Goal: Information Seeking & Learning: Learn about a topic

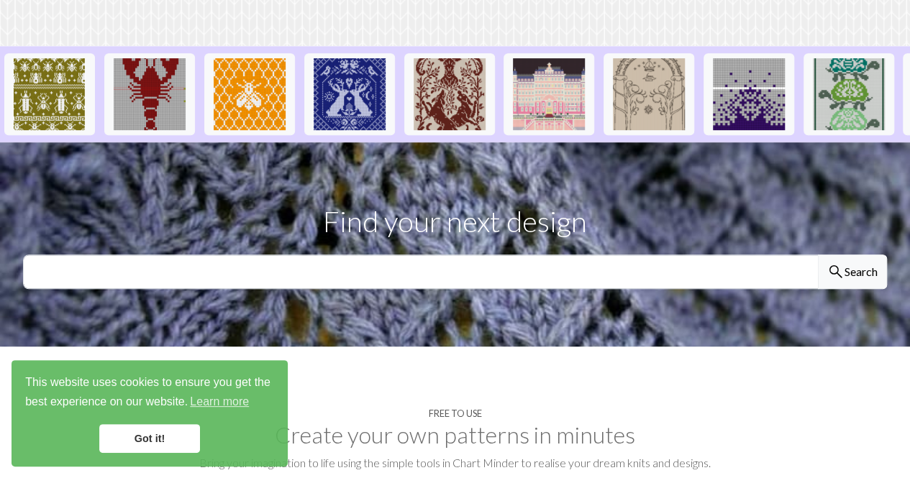
scroll to position [360, 0]
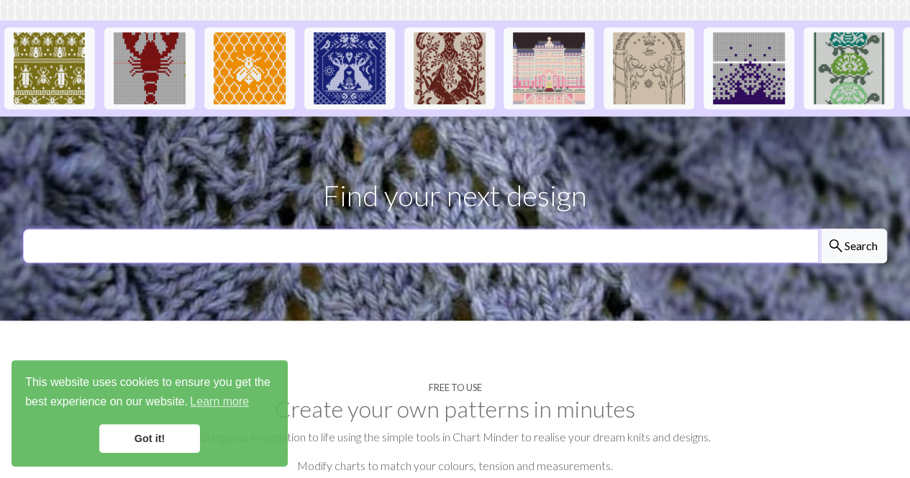
click at [302, 229] on input "text" at bounding box center [421, 246] width 796 height 35
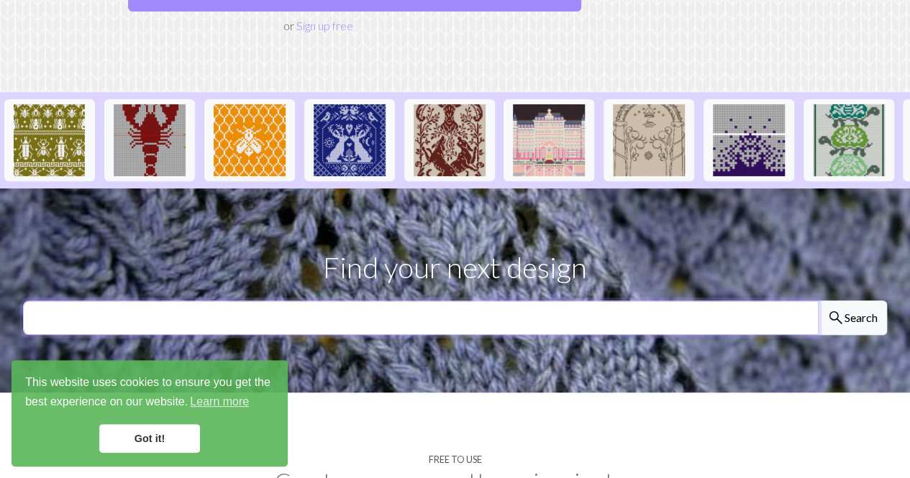
click at [324, 301] on input "text" at bounding box center [421, 318] width 796 height 35
type input "rabbit"
click at [818, 301] on button "search Search" at bounding box center [852, 318] width 69 height 35
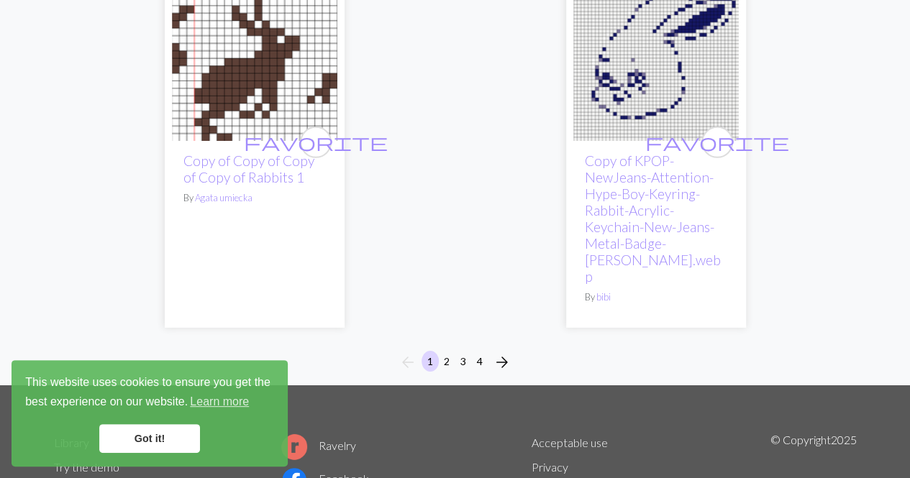
scroll to position [4748, 0]
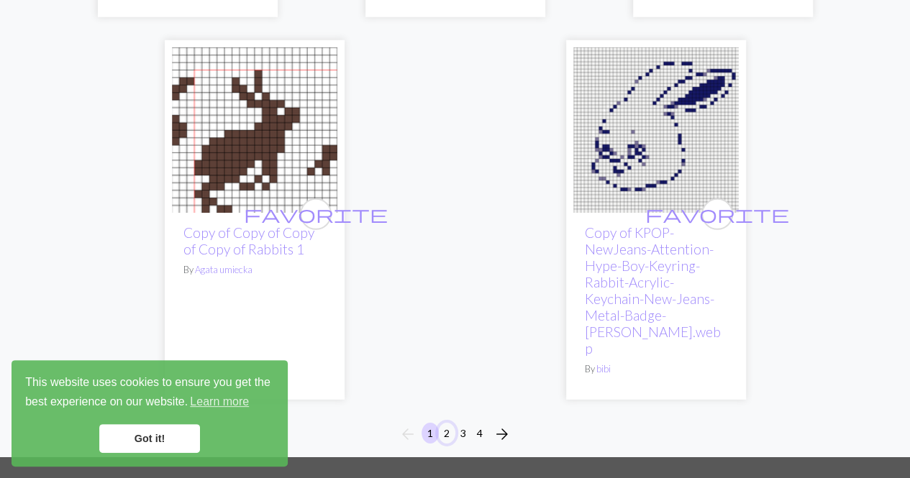
click at [449, 423] on button "2" at bounding box center [446, 433] width 17 height 21
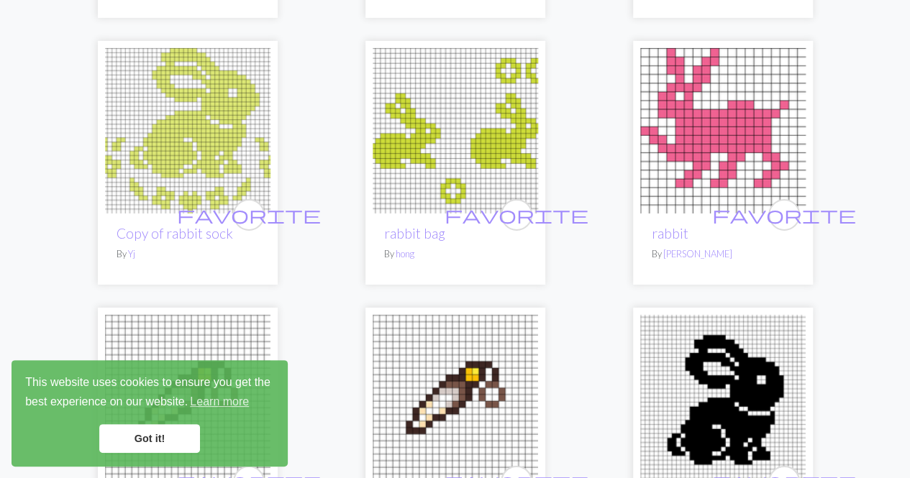
scroll to position [2374, 0]
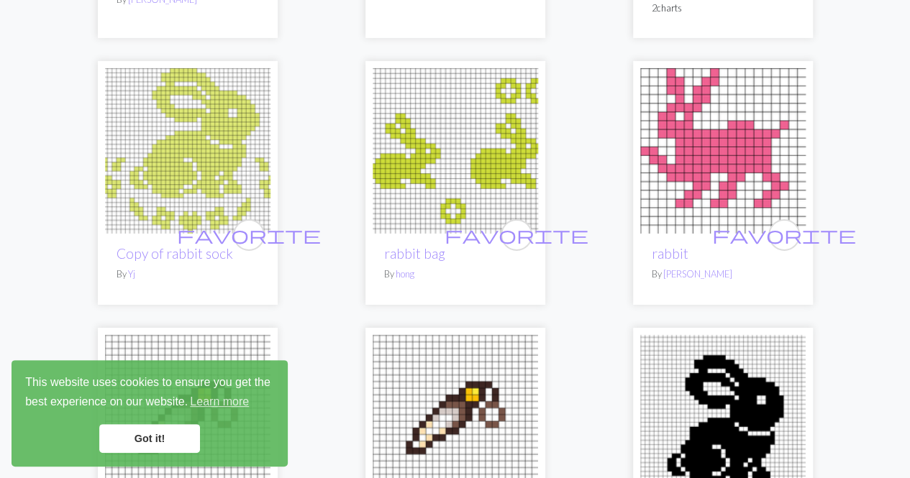
click at [213, 147] on img at bounding box center [187, 150] width 165 height 165
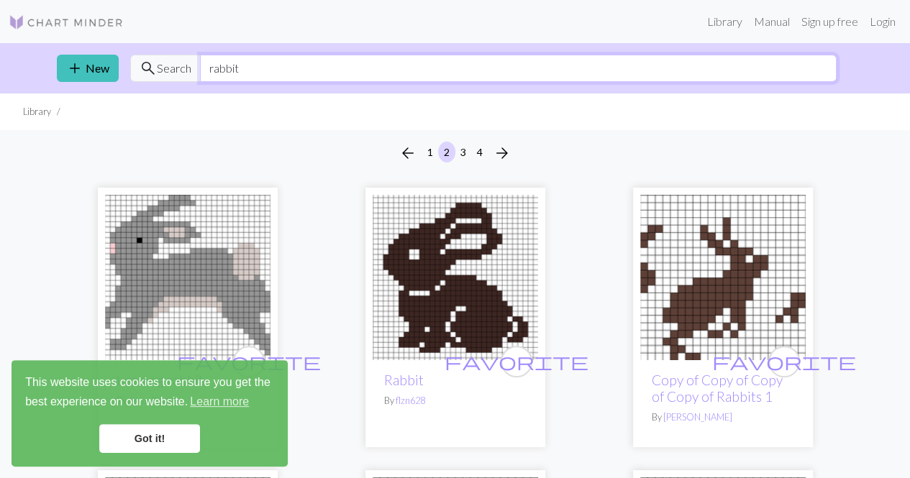
click at [266, 73] on input "rabbit" at bounding box center [518, 68] width 637 height 27
click at [266, 72] on input "rabbit" at bounding box center [518, 68] width 637 height 27
type input "mushroom"
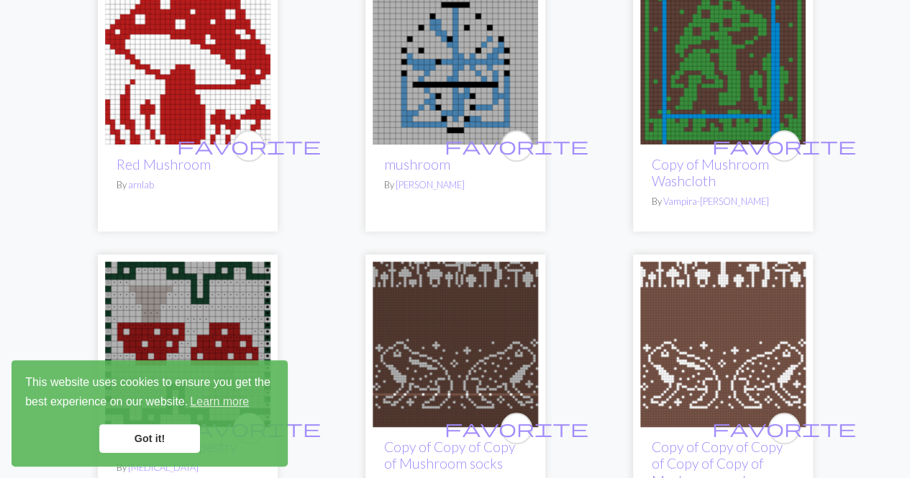
scroll to position [360, 0]
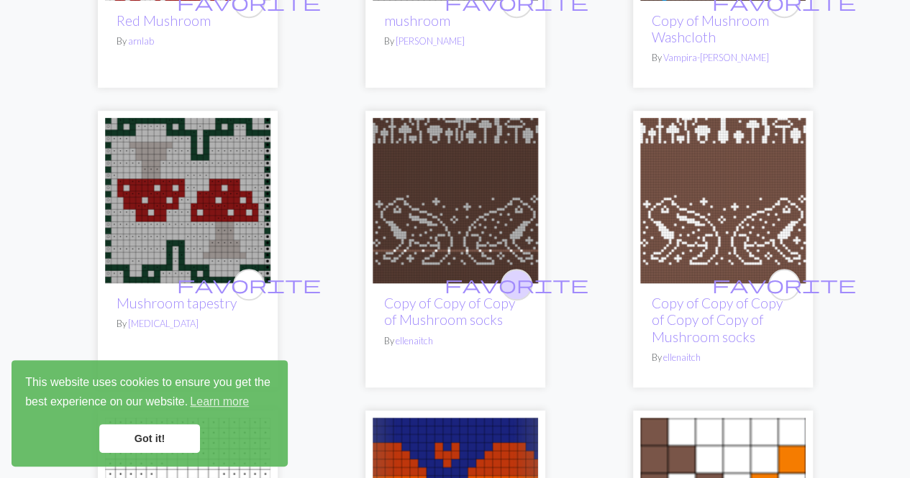
click at [514, 283] on span "favorite" at bounding box center [517, 284] width 144 height 22
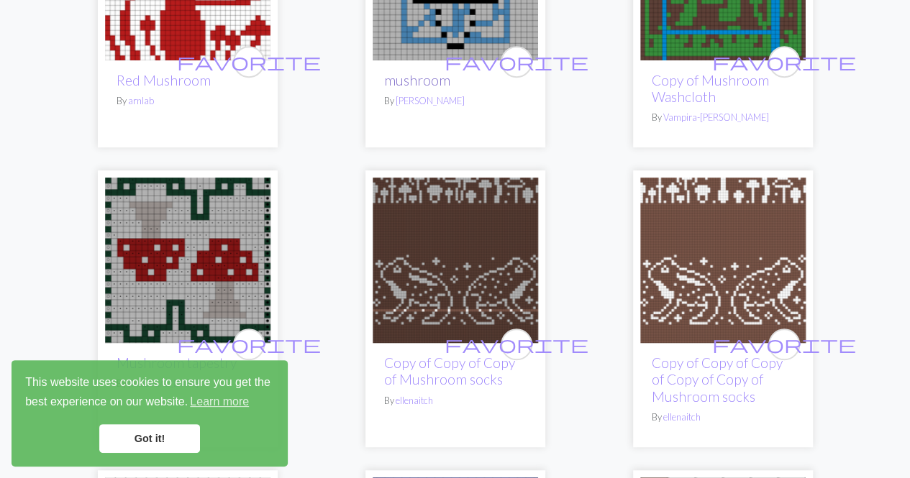
scroll to position [360, 0]
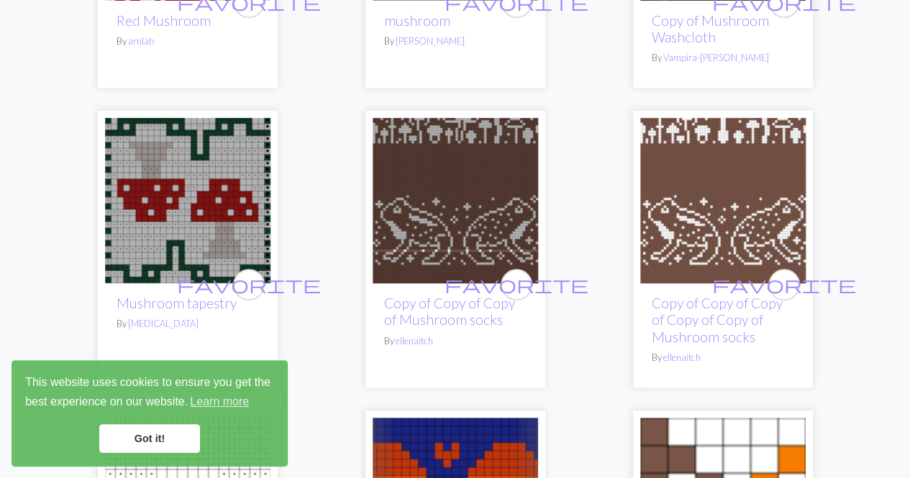
click at [449, 202] on img at bounding box center [455, 200] width 165 height 165
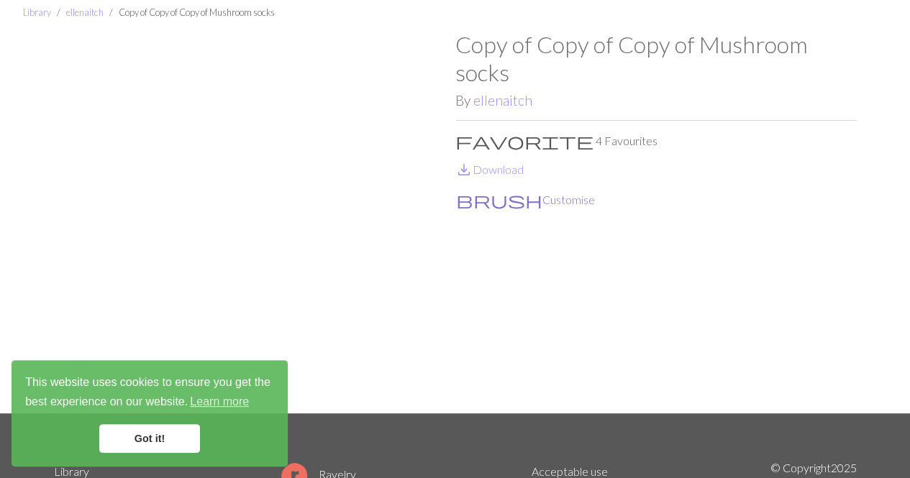
scroll to position [72, 0]
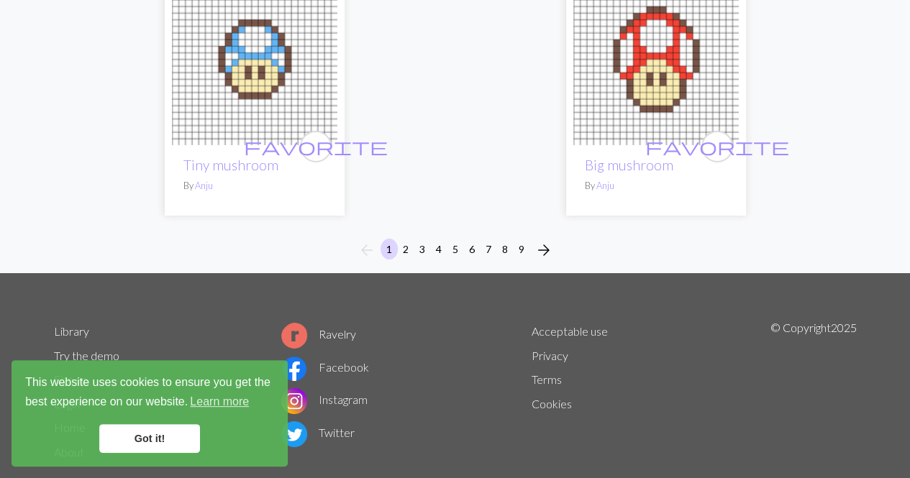
scroll to position [5092, 0]
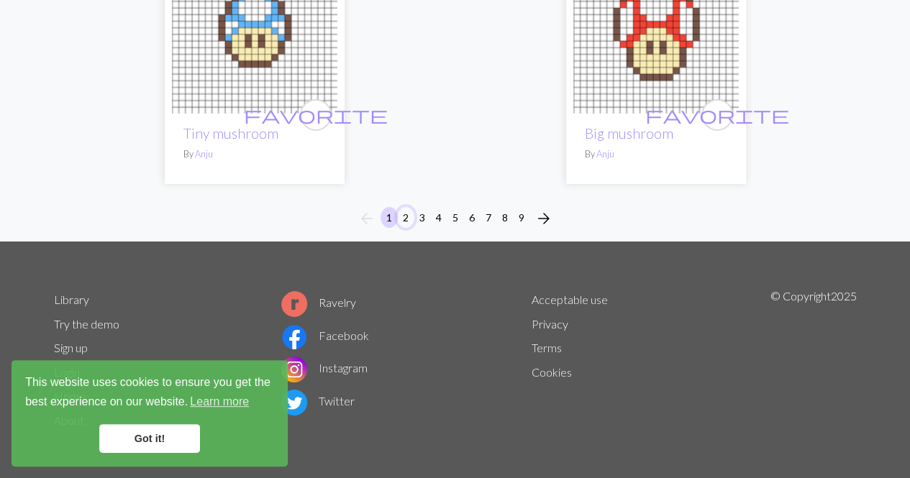
click at [404, 219] on button "2" at bounding box center [405, 217] width 17 height 21
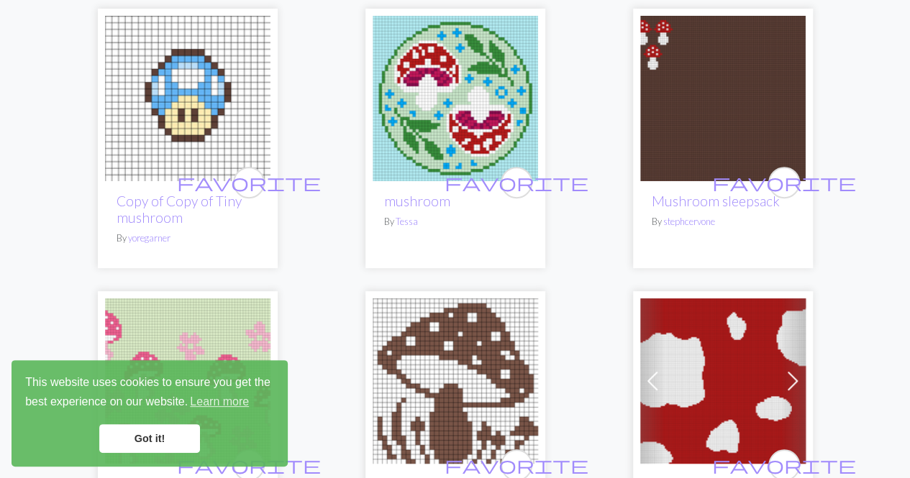
scroll to position [360, 0]
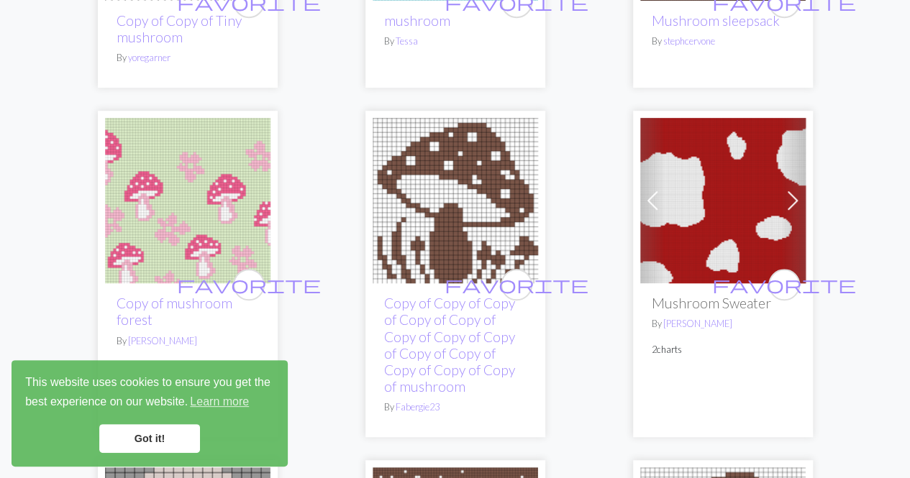
click at [681, 258] on img at bounding box center [722, 200] width 165 height 165
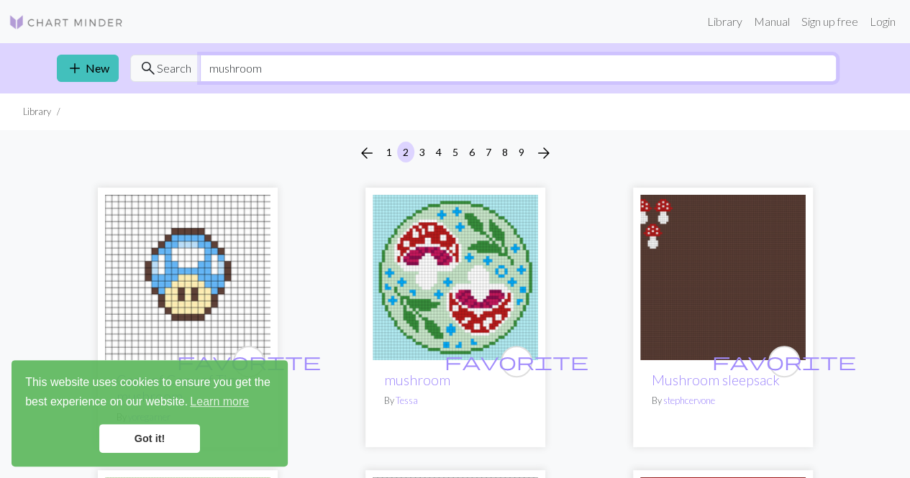
click at [380, 75] on input "mushroom" at bounding box center [518, 68] width 637 height 27
type input "forest"
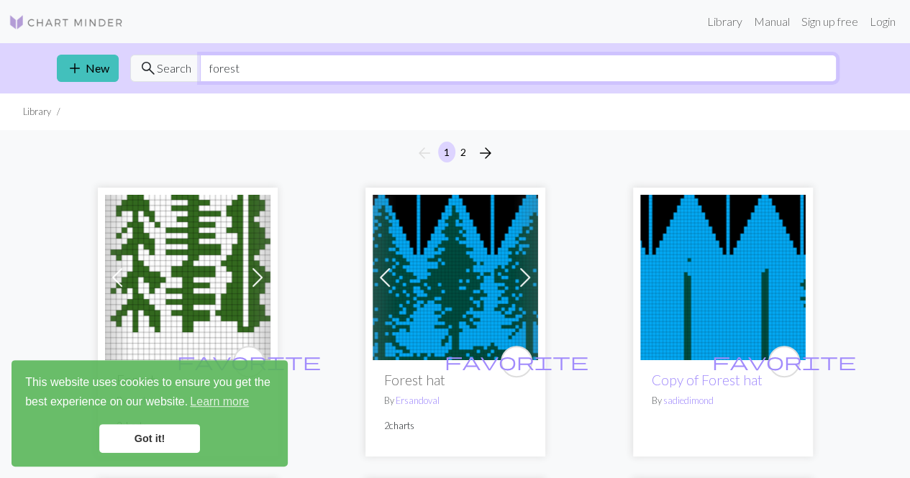
click at [322, 71] on input "forest" at bounding box center [518, 68] width 637 height 27
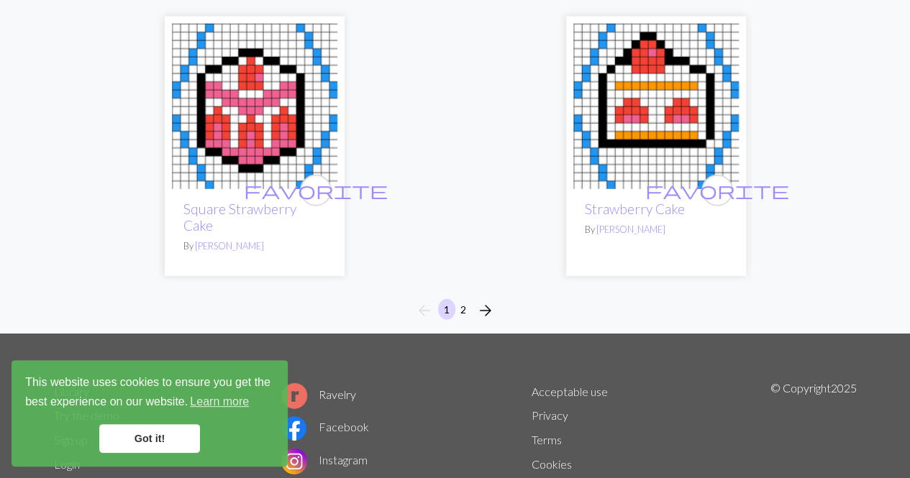
scroll to position [4742, 0]
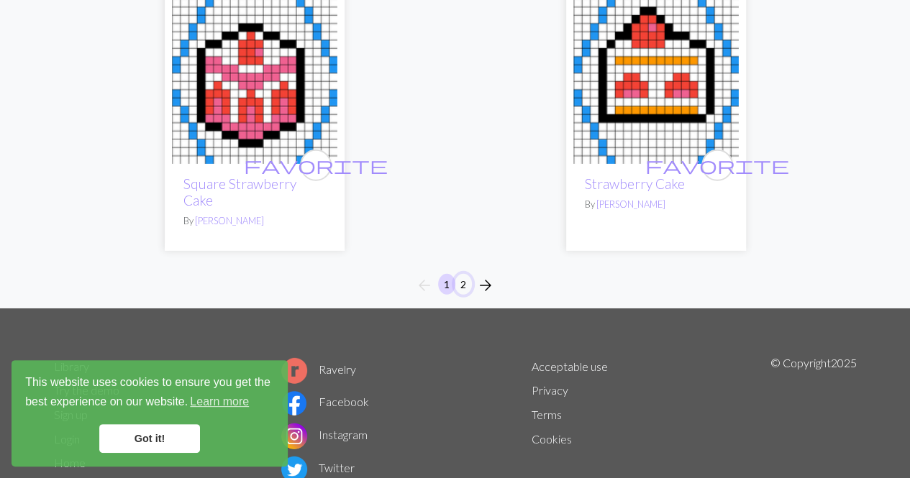
click at [468, 274] on button "2" at bounding box center [463, 284] width 17 height 21
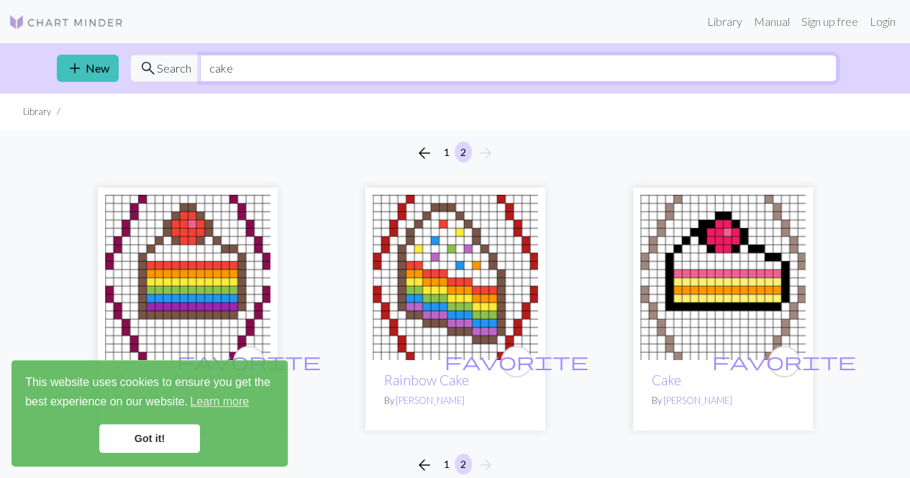
click at [298, 74] on input "cake" at bounding box center [518, 68] width 637 height 27
click at [298, 72] on input "cake" at bounding box center [518, 68] width 637 height 27
type input "c"
type input "bakery"
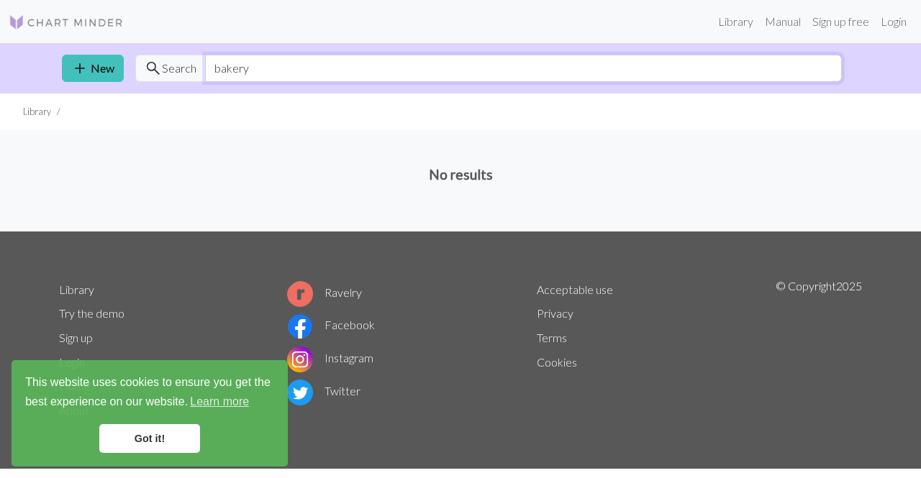
click at [296, 67] on input "bakery" at bounding box center [523, 68] width 637 height 27
click at [296, 68] on input "bakery" at bounding box center [523, 68] width 637 height 27
type input "stawberry"
click at [363, 76] on input "stawberry" at bounding box center [523, 68] width 637 height 27
drag, startPoint x: 253, startPoint y: 70, endPoint x: 354, endPoint y: 60, distance: 101.2
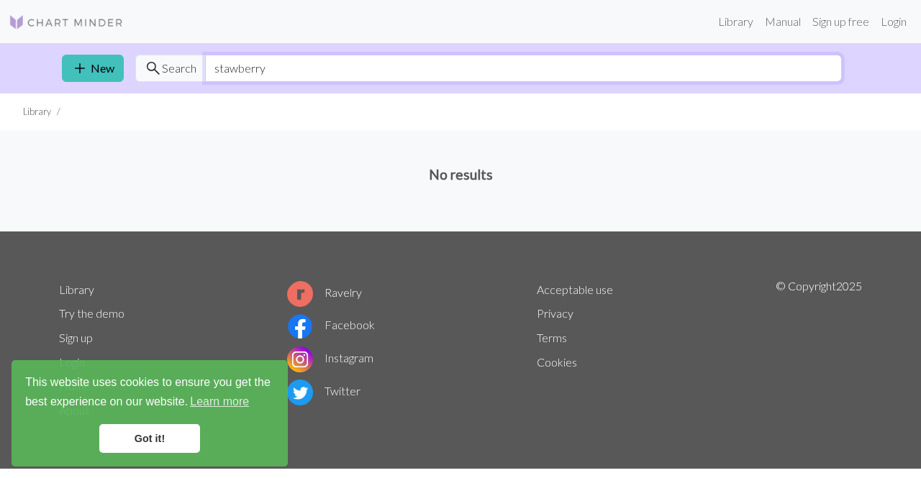
click at [354, 60] on input "stawberry" at bounding box center [523, 68] width 637 height 27
click at [223, 72] on input "friut" at bounding box center [523, 68] width 637 height 27
click at [227, 73] on input "frut" at bounding box center [523, 68] width 637 height 27
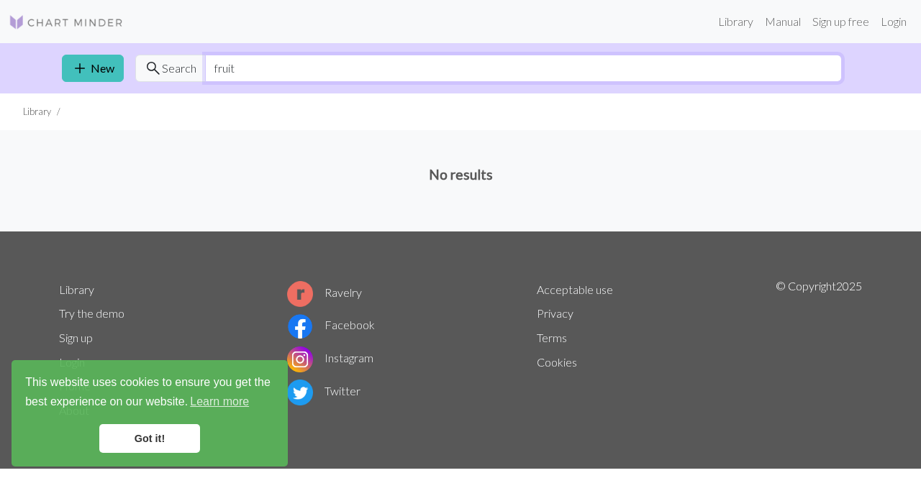
type input "fruit"
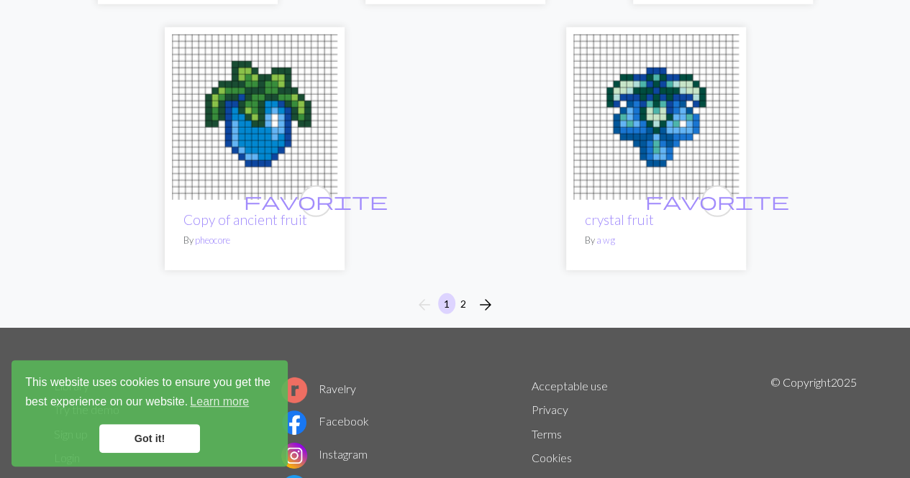
scroll to position [4857, 0]
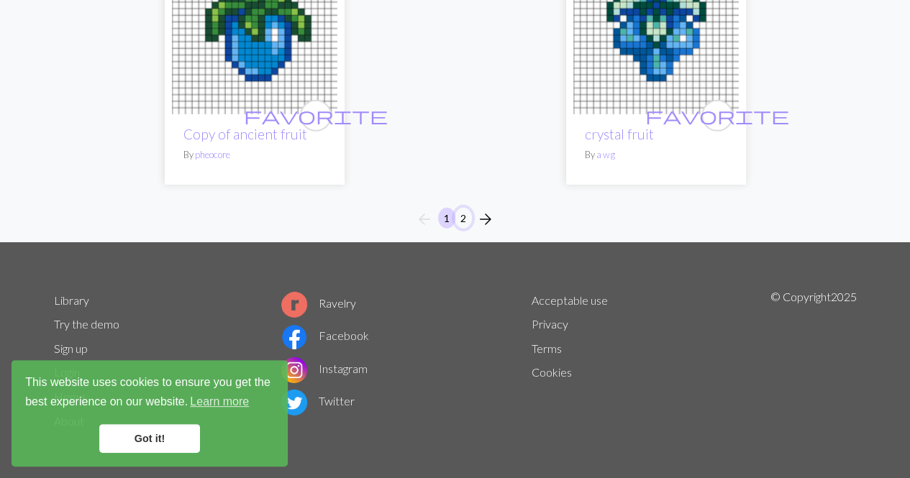
click at [460, 218] on button "2" at bounding box center [463, 218] width 17 height 21
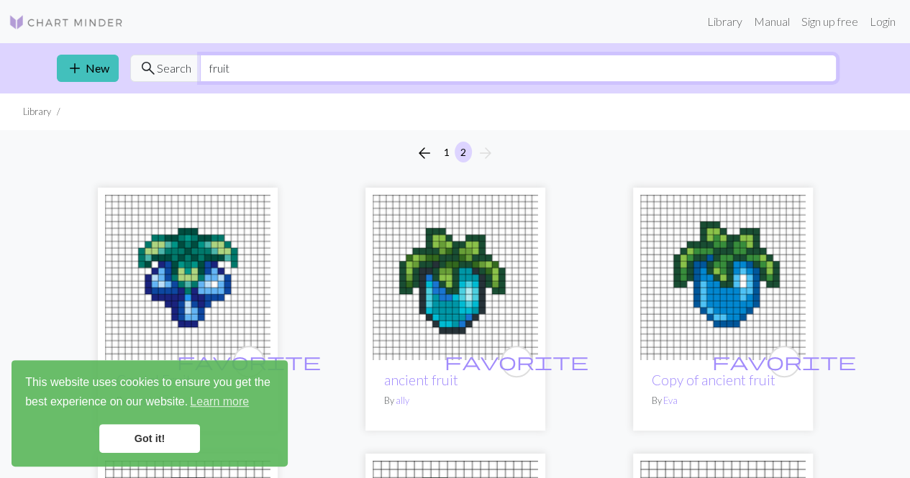
click at [255, 65] on input "fruit" at bounding box center [518, 68] width 637 height 27
click at [256, 66] on input "fruit" at bounding box center [518, 68] width 637 height 27
type input "icing"
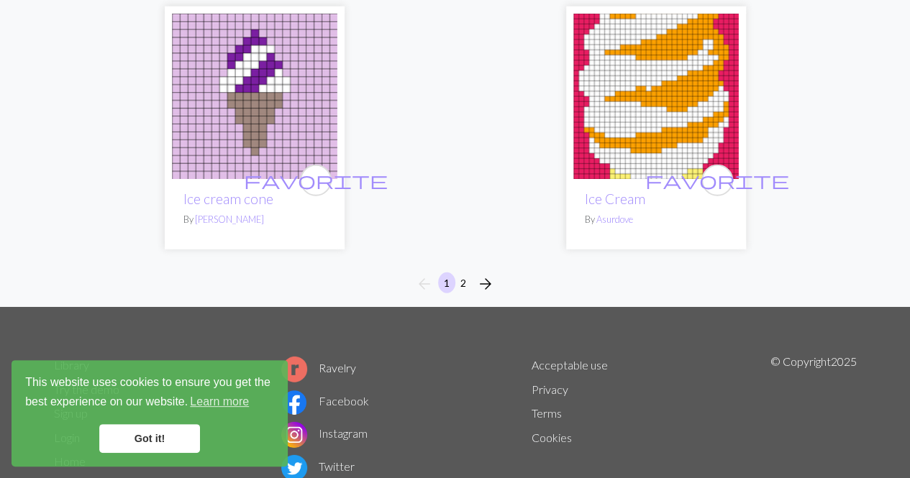
scroll to position [4748, 0]
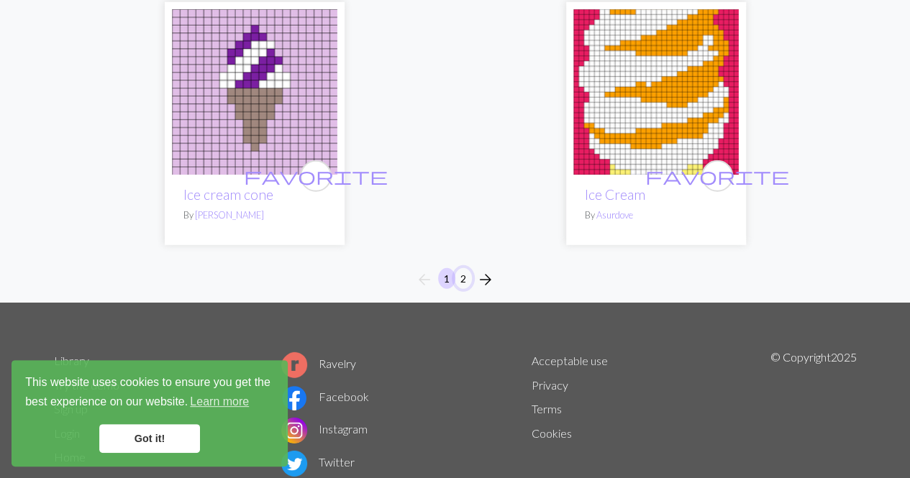
click at [465, 279] on button "2" at bounding box center [463, 278] width 17 height 21
